Goal: Information Seeking & Learning: Learn about a topic

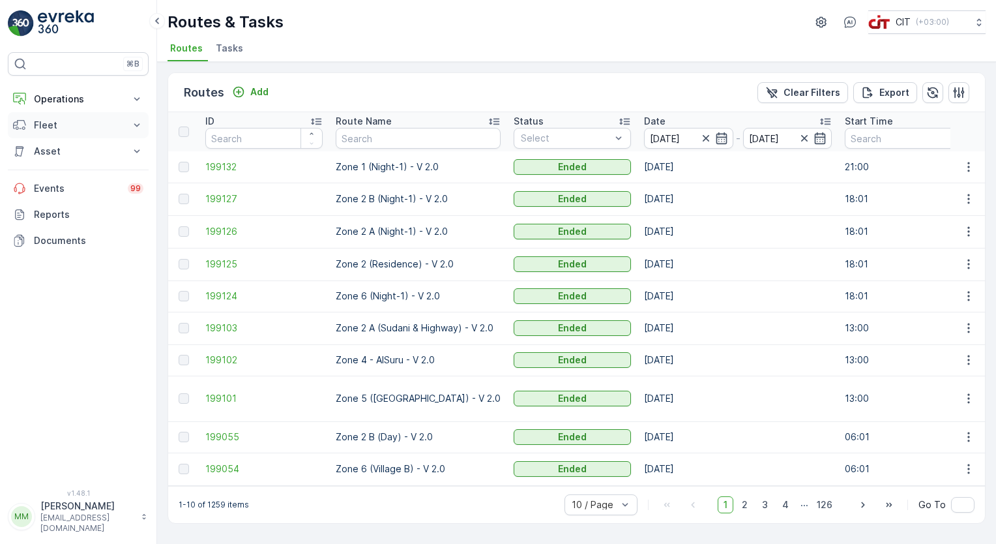
click at [89, 129] on p "Fleet" at bounding box center [78, 125] width 89 height 13
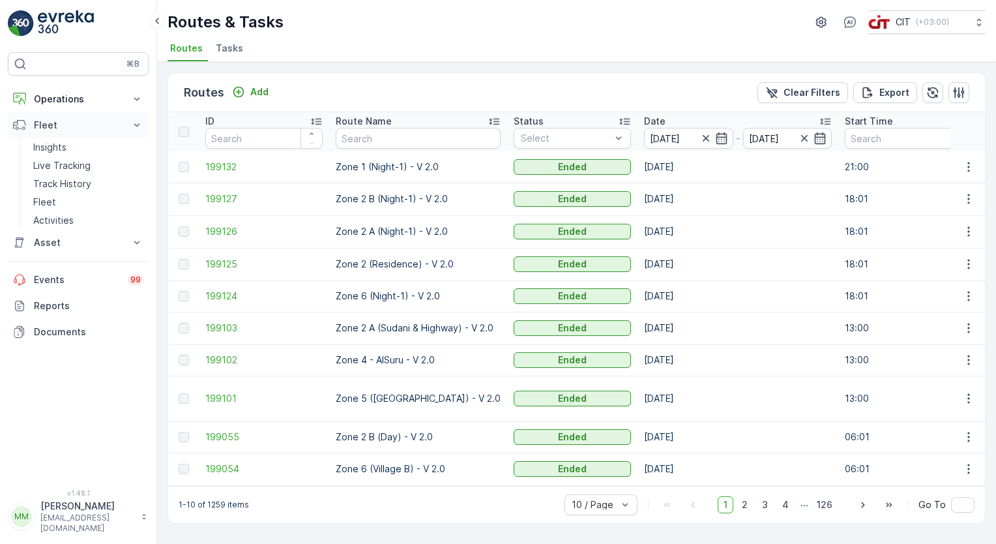
click at [89, 129] on p "Fleet" at bounding box center [78, 125] width 89 height 13
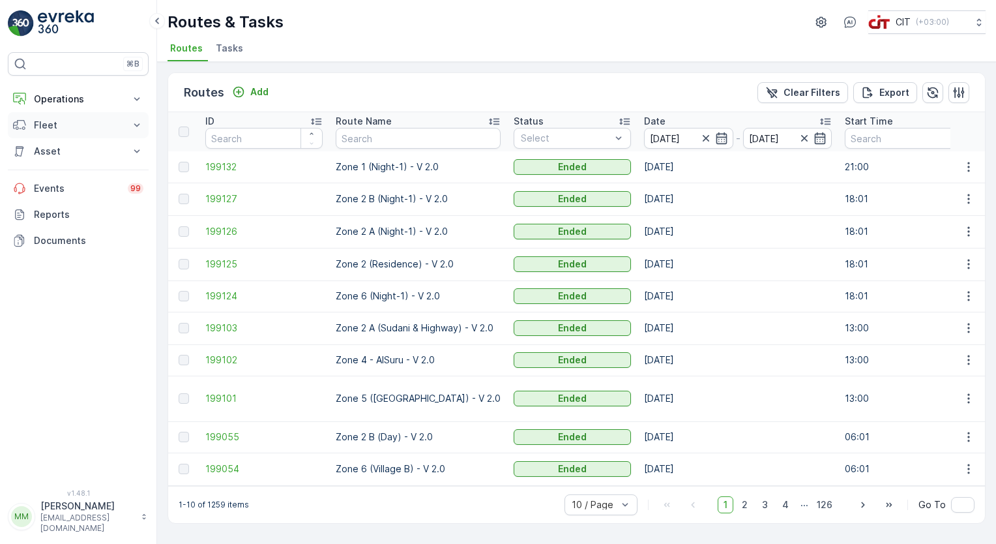
click at [89, 129] on p "Fleet" at bounding box center [78, 125] width 89 height 13
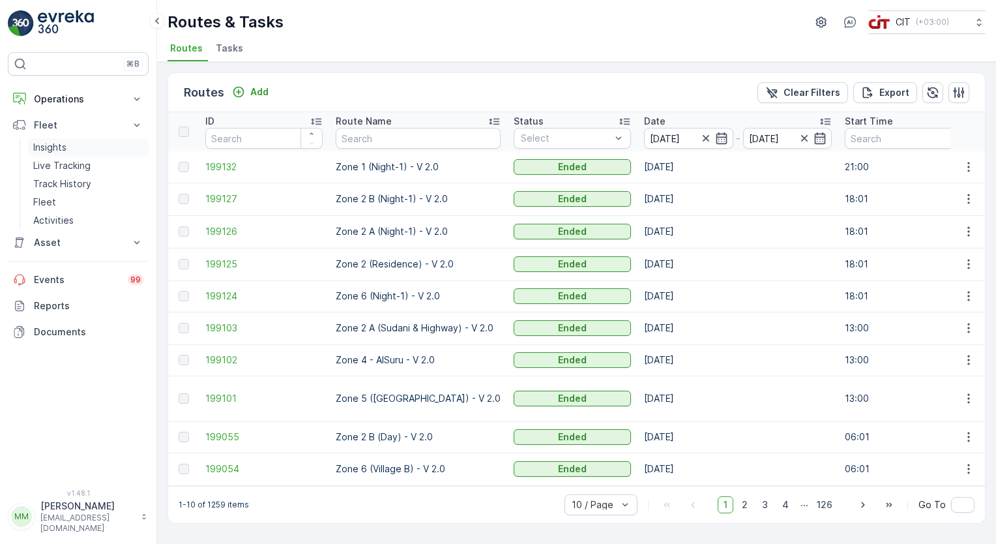
click at [82, 146] on link "Insights" at bounding box center [88, 147] width 121 height 18
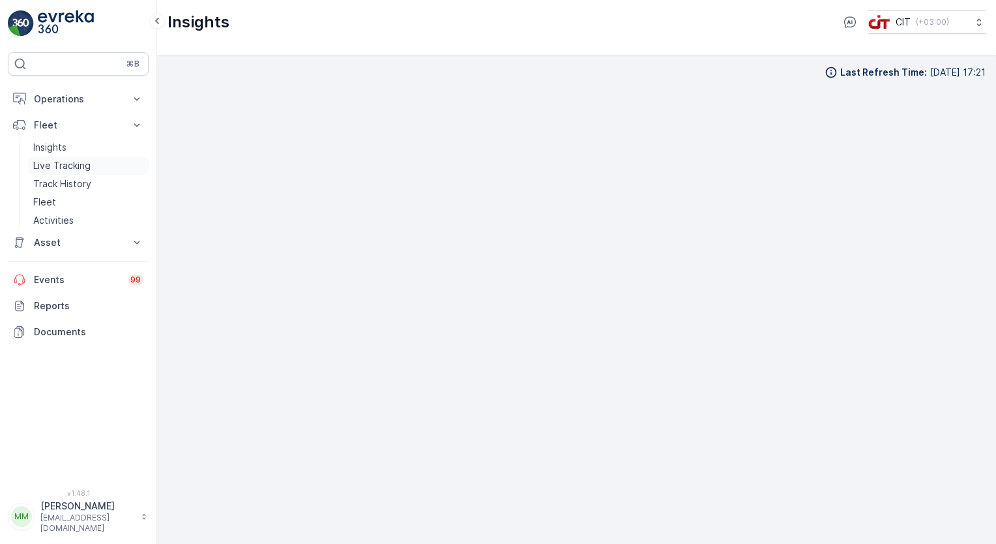
click at [67, 166] on p "Live Tracking" at bounding box center [61, 165] width 57 height 13
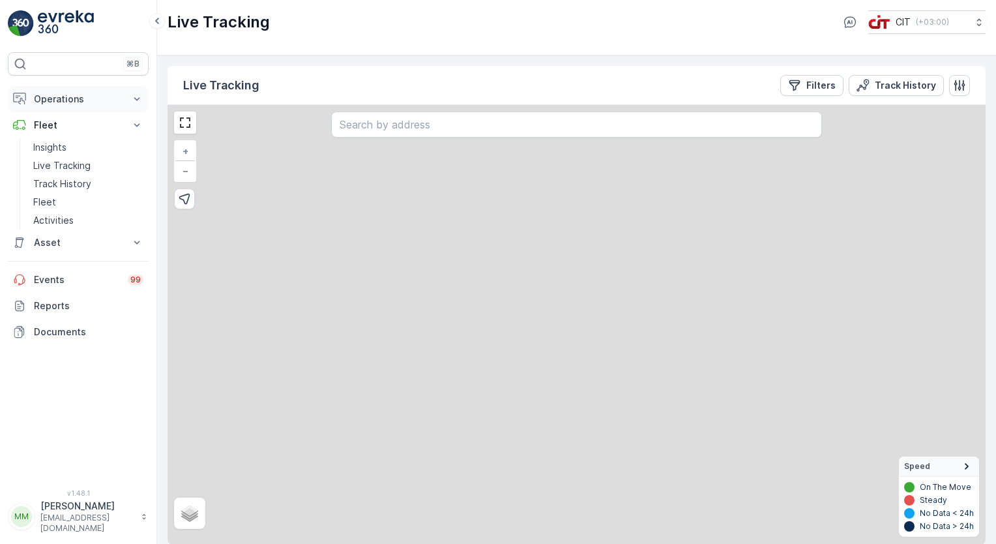
click at [69, 95] on p "Operations" at bounding box center [78, 99] width 89 height 13
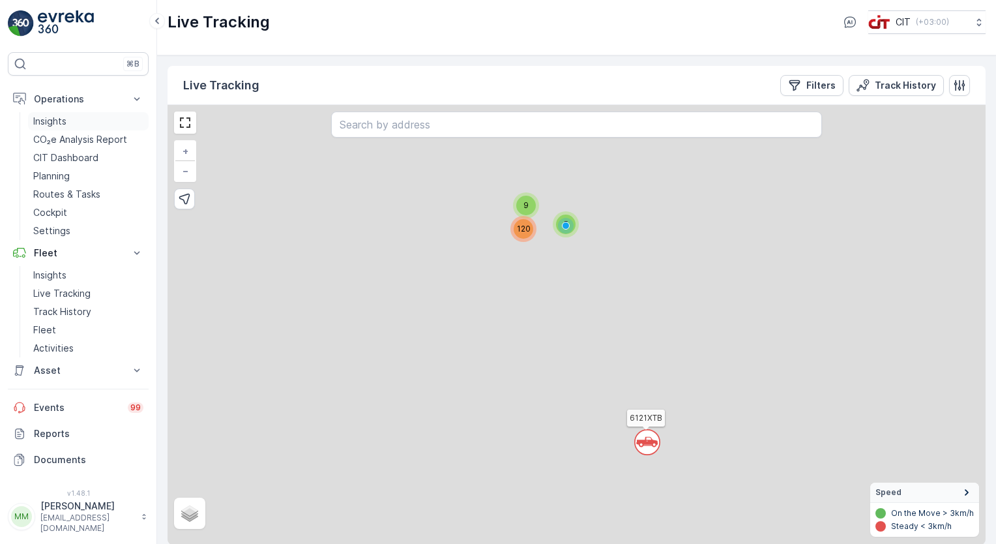
click at [68, 129] on link "Insights" at bounding box center [88, 121] width 121 height 18
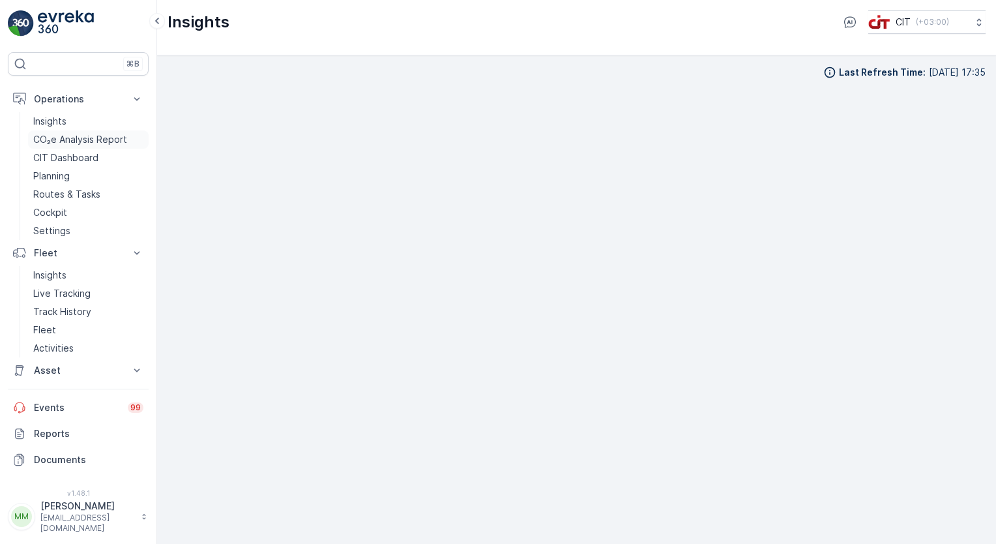
click at [83, 137] on p "CO₂e Analysis Report" at bounding box center [80, 139] width 94 height 13
